Goal: Task Accomplishment & Management: Manage account settings

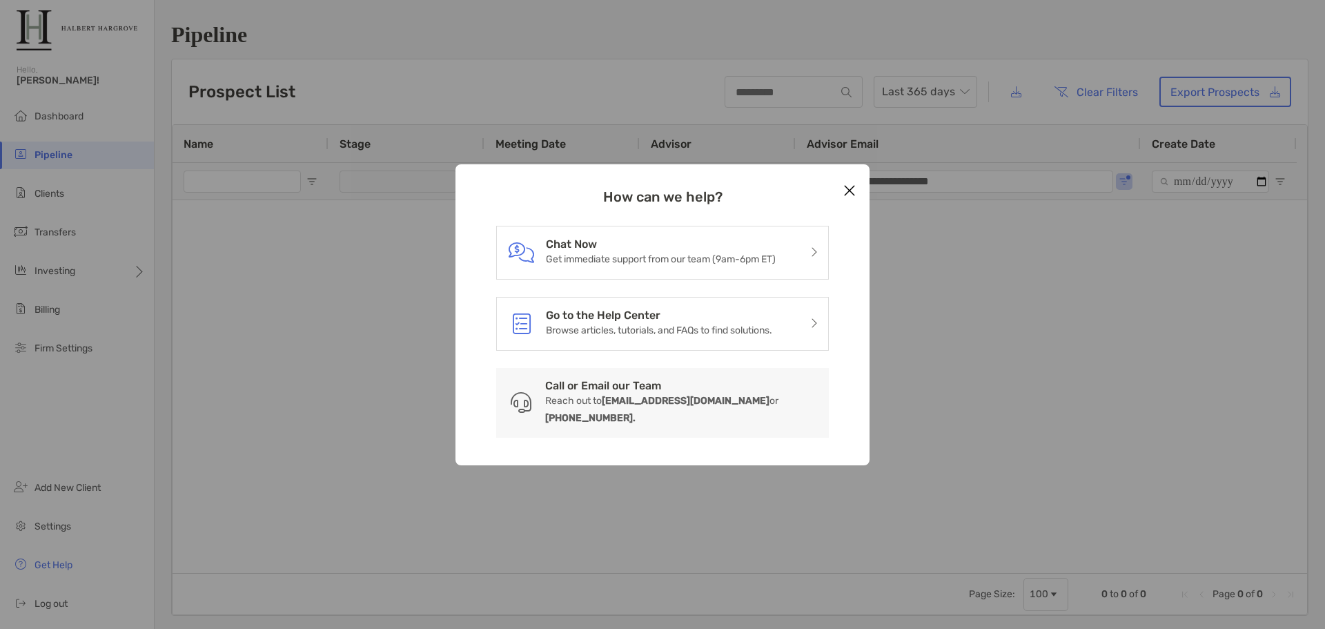
click at [340, 418] on div "How can we help? Chat Now Get immediate support from our team (9am-6pm ET) Go t…" at bounding box center [662, 314] width 1325 height 629
click at [850, 195] on icon "Close modal" at bounding box center [849, 190] width 12 height 17
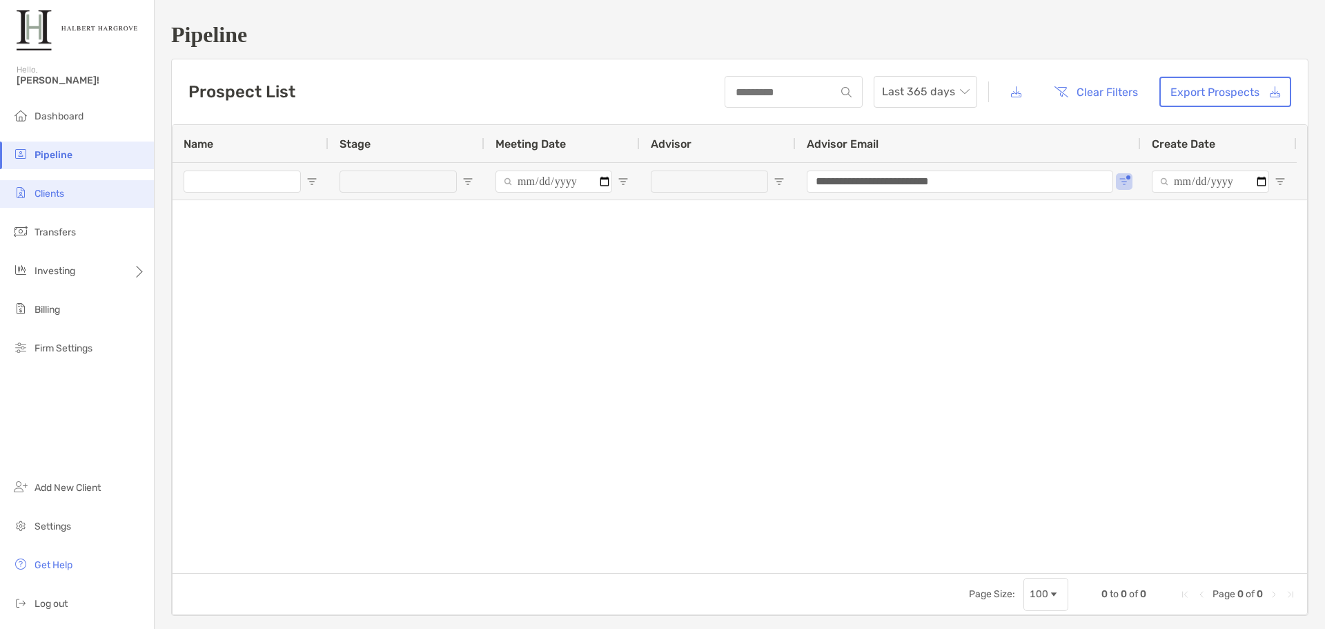
click at [76, 185] on li "Clients" at bounding box center [77, 194] width 154 height 28
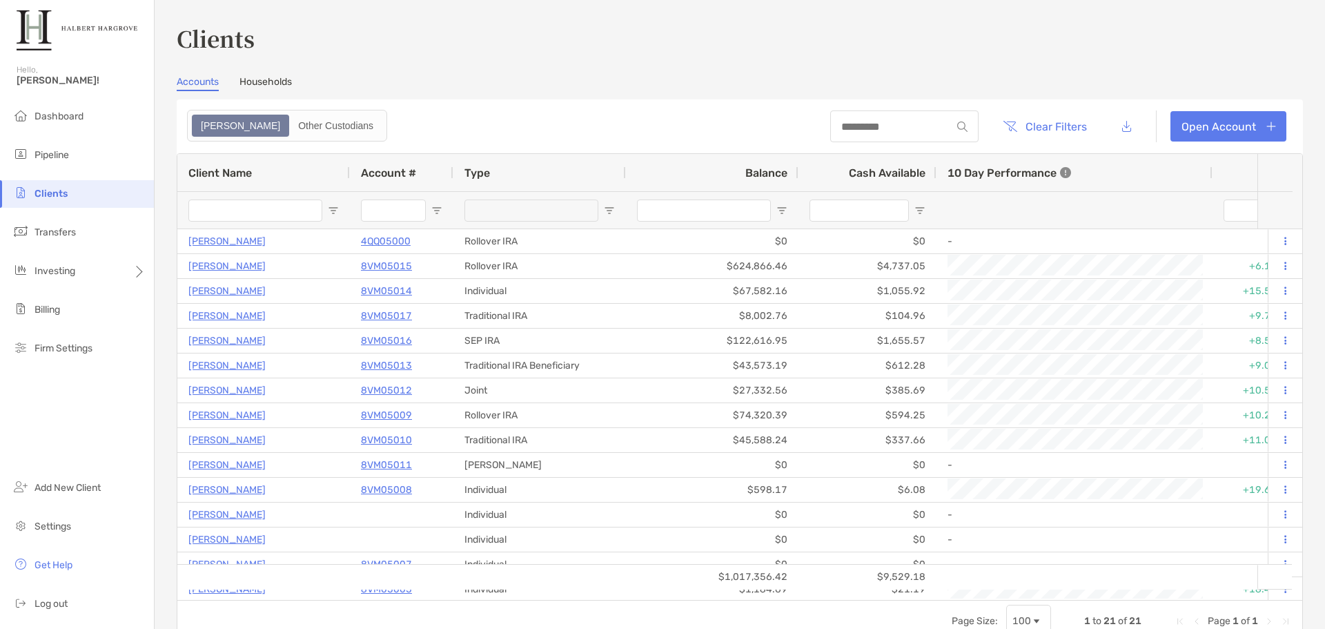
type input "*"
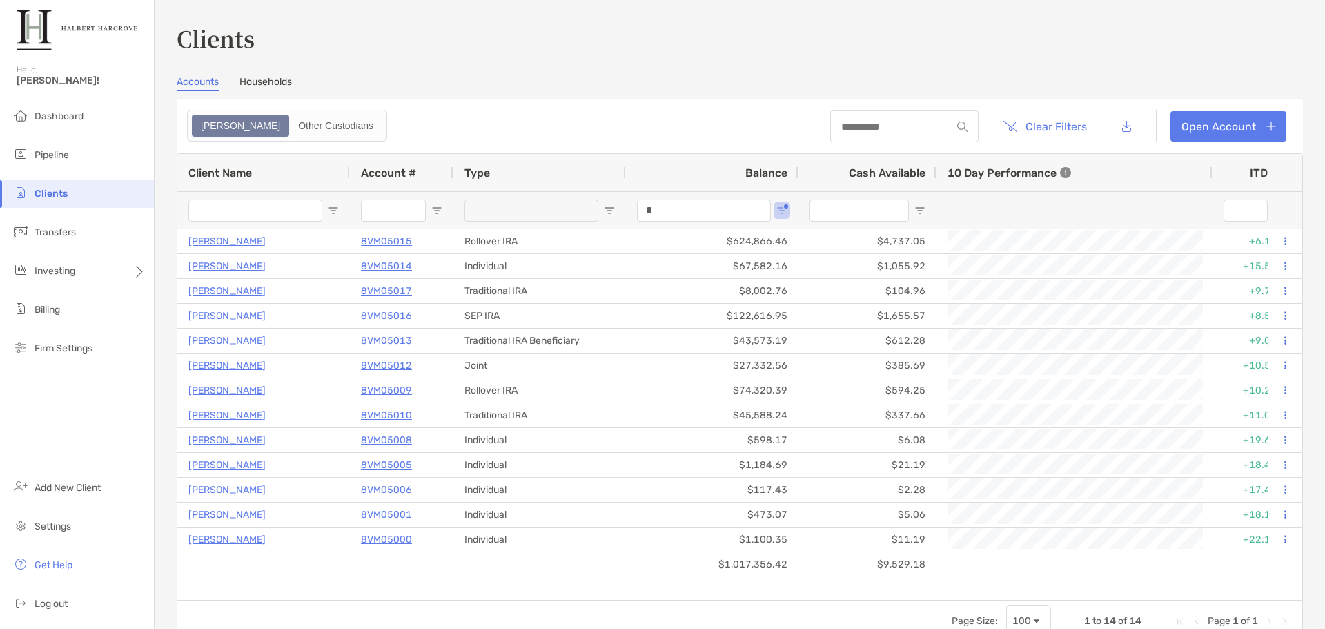
click at [767, 97] on section "Accounts Households Zoe Other Custodians Clear Filters Open Account 1 to 14 of …" at bounding box center [740, 359] width 1126 height 566
click at [79, 530] on li "Settings" at bounding box center [77, 527] width 154 height 28
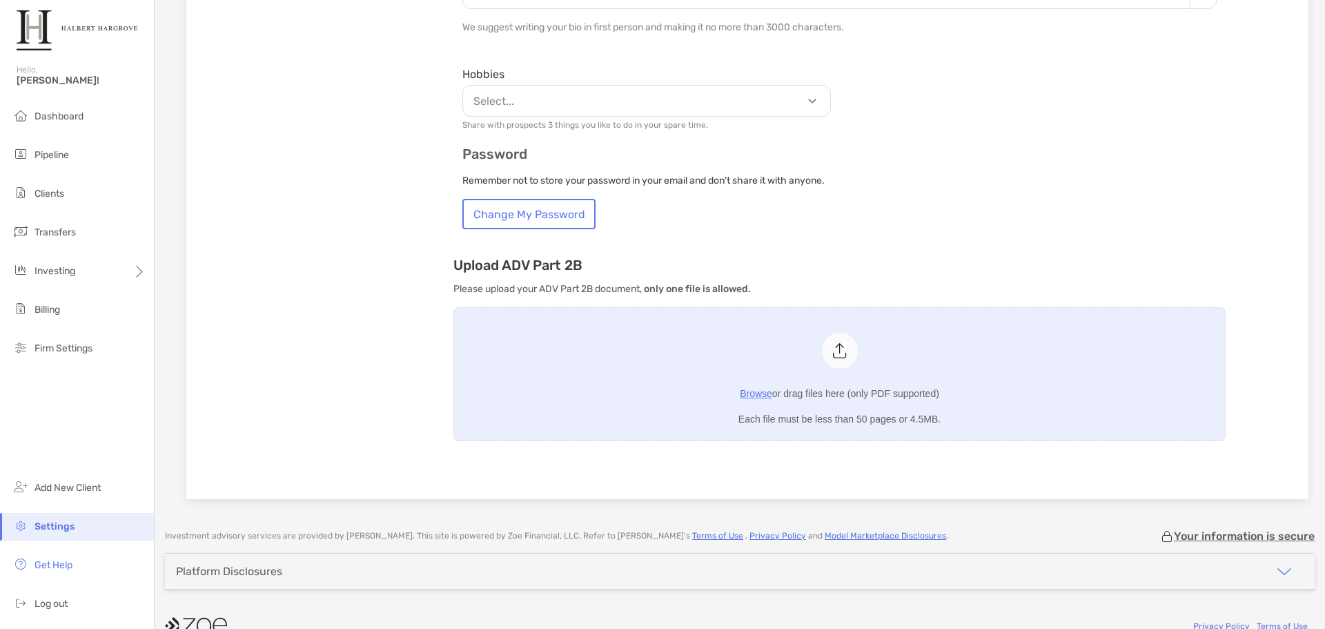
scroll to position [765, 0]
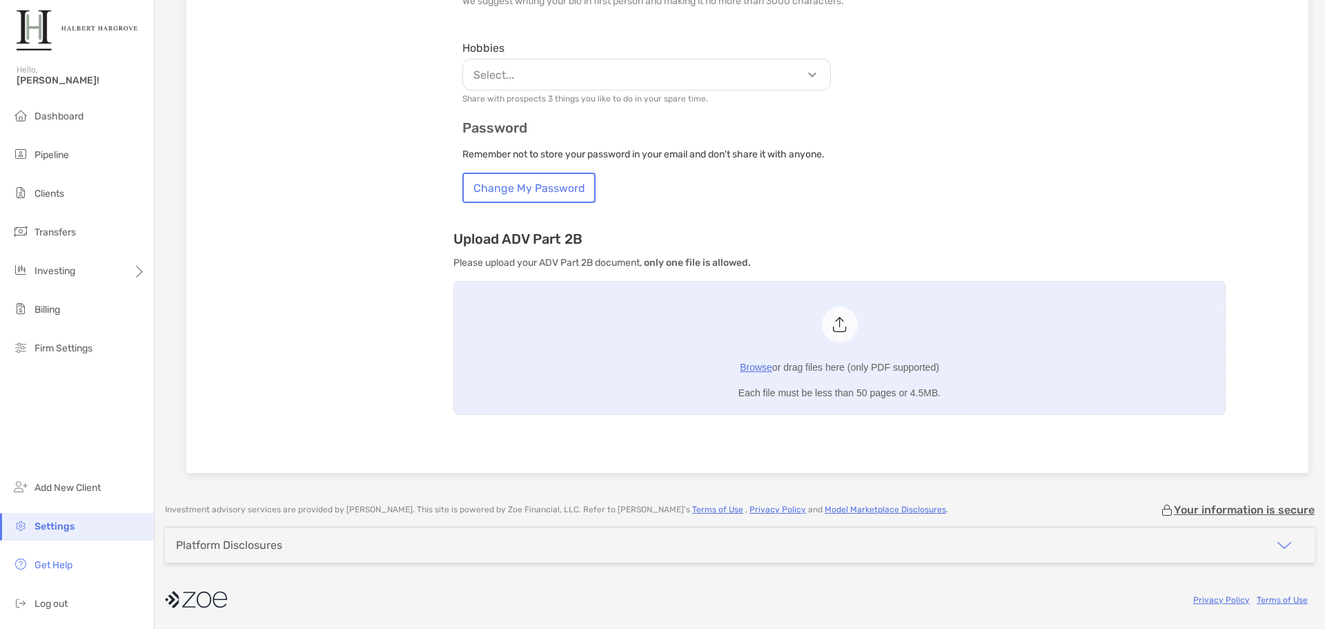
click at [363, 548] on div "Platform Disclosures" at bounding box center [740, 544] width 1150 height 35
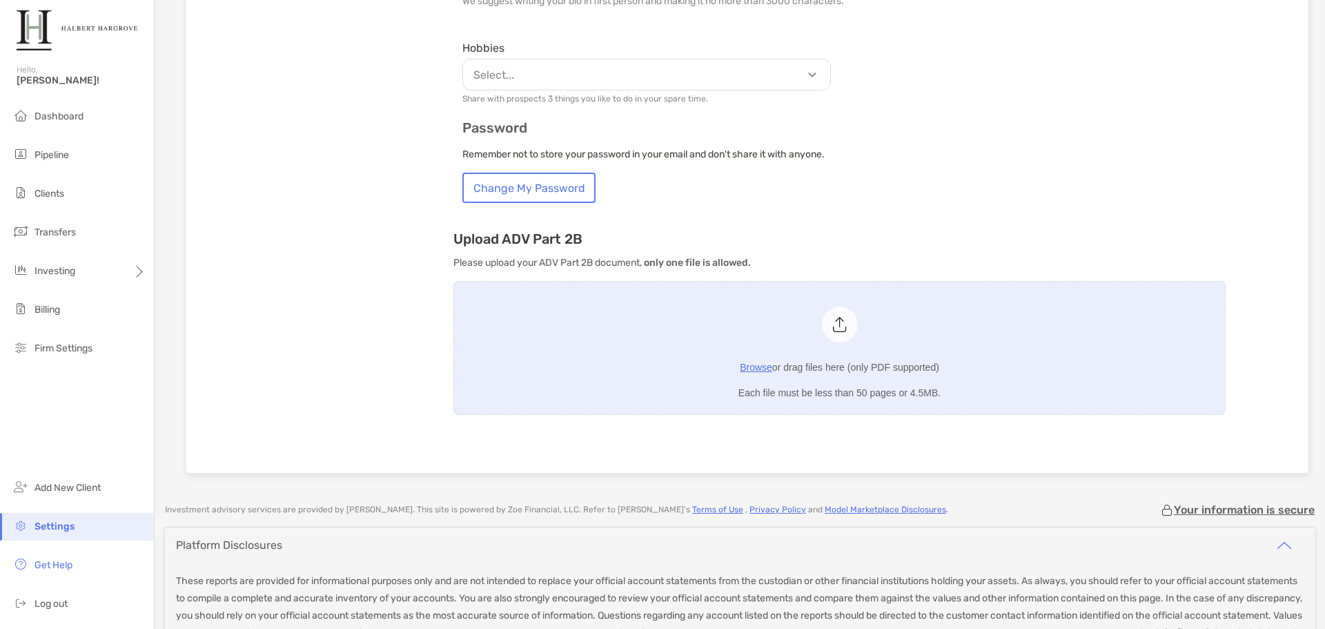
scroll to position [906, 0]
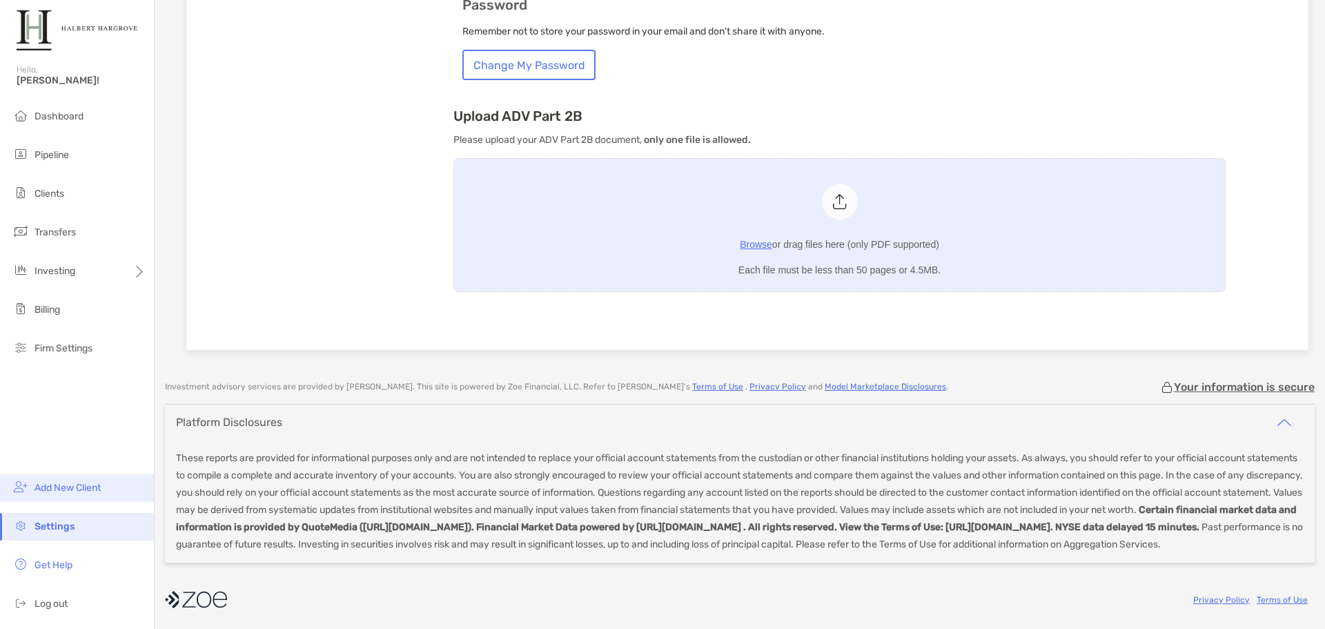
click at [82, 486] on span "Add New Client" at bounding box center [68, 488] width 66 height 12
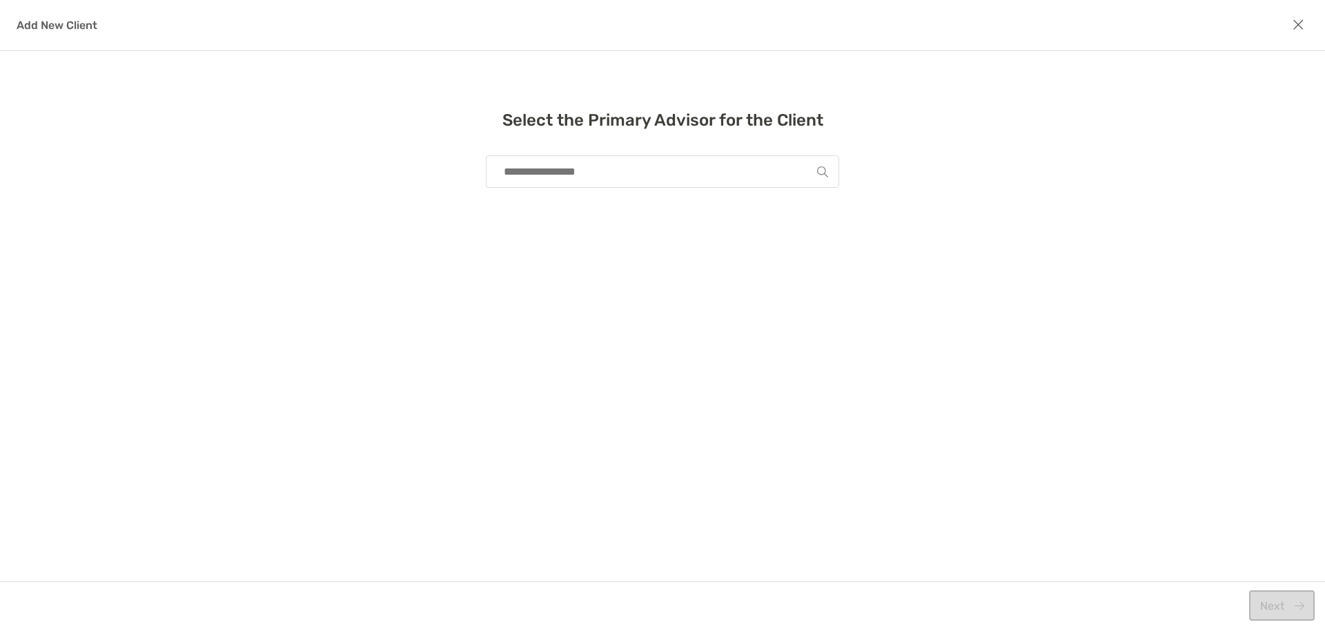
click at [1298, 21] on icon "modal" at bounding box center [1299, 24] width 12 height 15
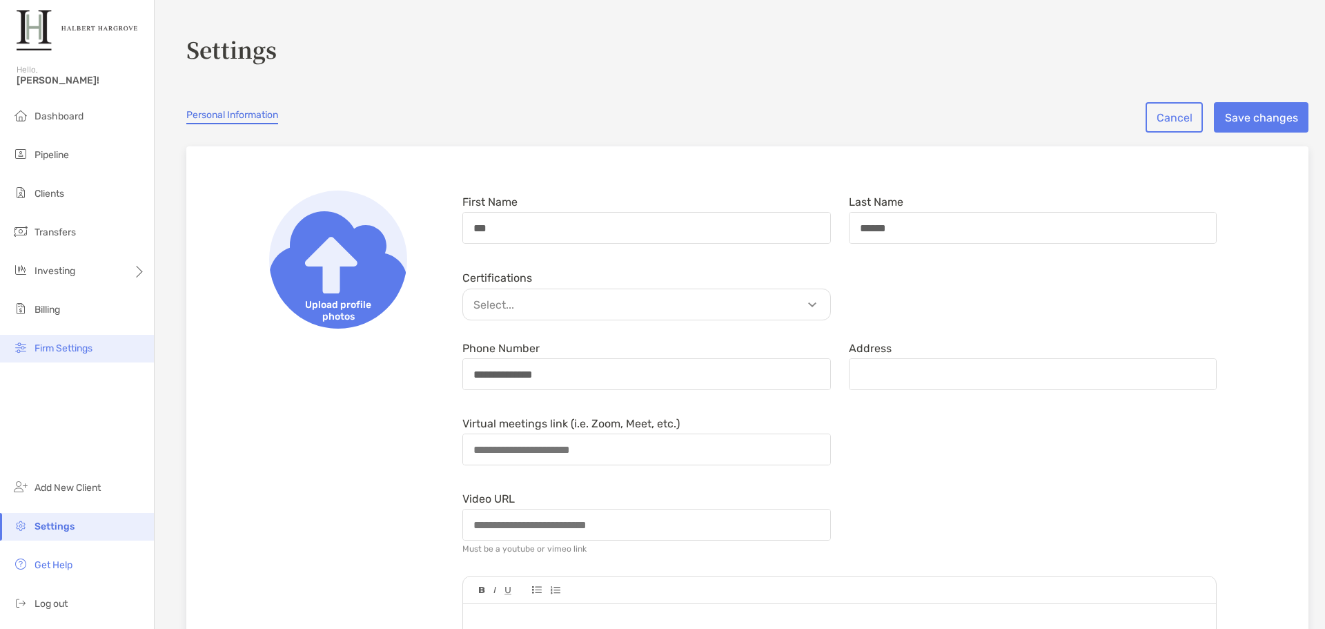
click at [84, 346] on span "Firm Settings" at bounding box center [64, 348] width 58 height 12
